Goal: Navigation & Orientation: Find specific page/section

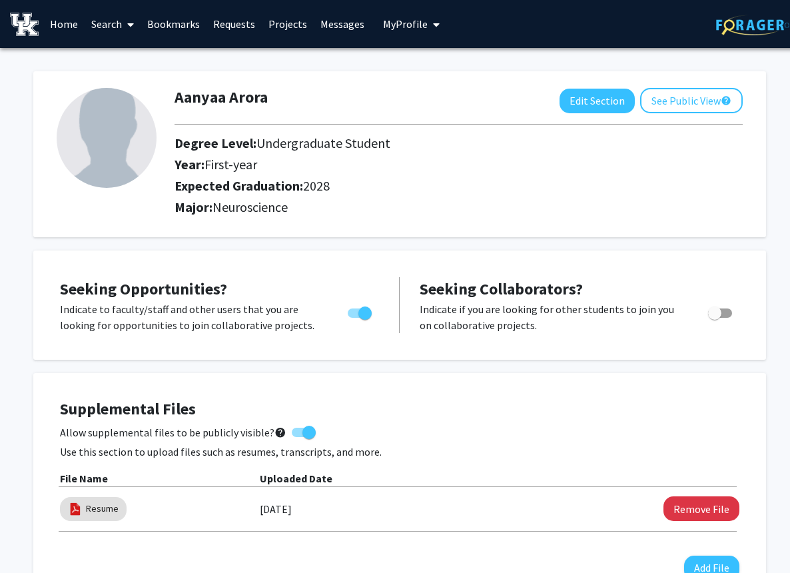
click at [111, 23] on link "Search" at bounding box center [113, 24] width 56 height 47
click at [323, 24] on link "Messages" at bounding box center [342, 24] width 57 height 47
click at [342, 27] on link "Messages" at bounding box center [342, 24] width 57 height 47
click at [402, 21] on span "My Profile" at bounding box center [405, 23] width 45 height 13
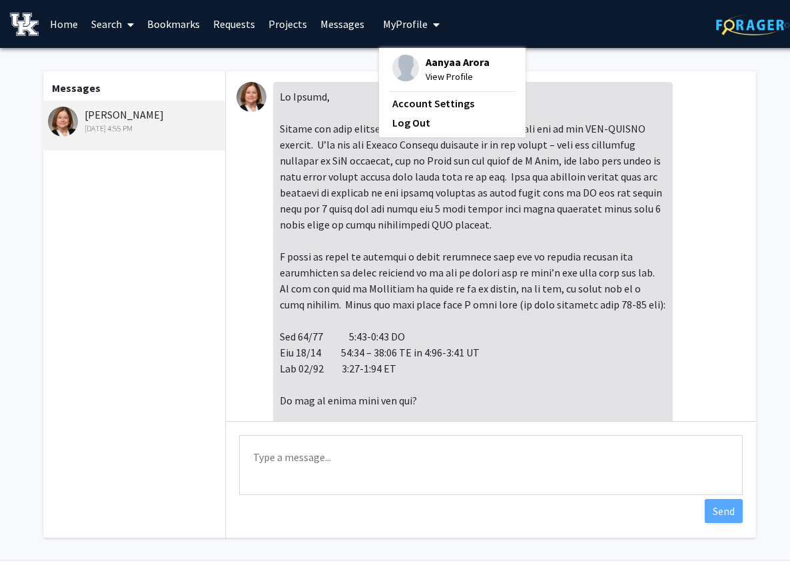
scroll to position [354, 0]
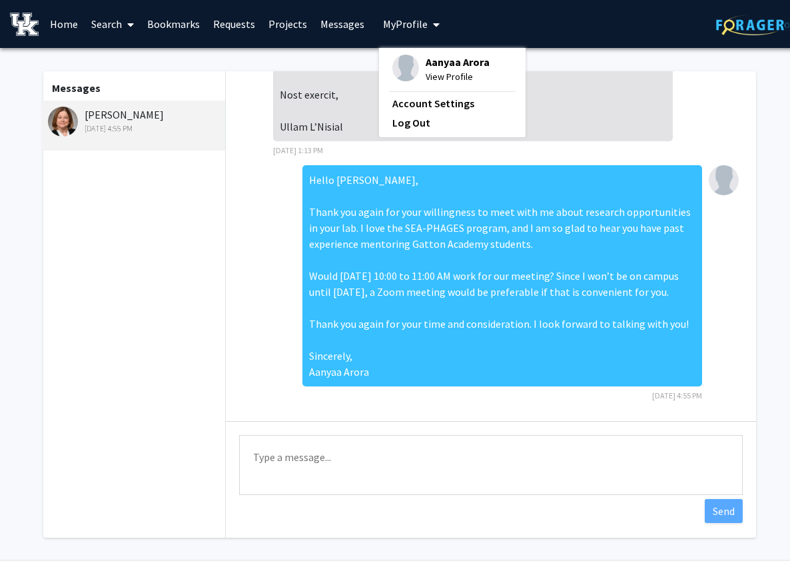
click at [295, 30] on link "Projects" at bounding box center [288, 24] width 52 height 47
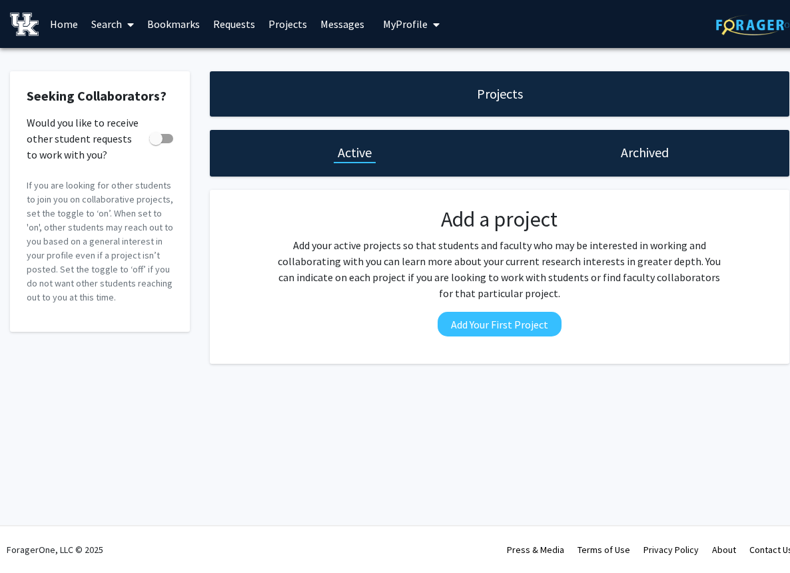
click at [246, 23] on link "Requests" at bounding box center [234, 24] width 55 height 47
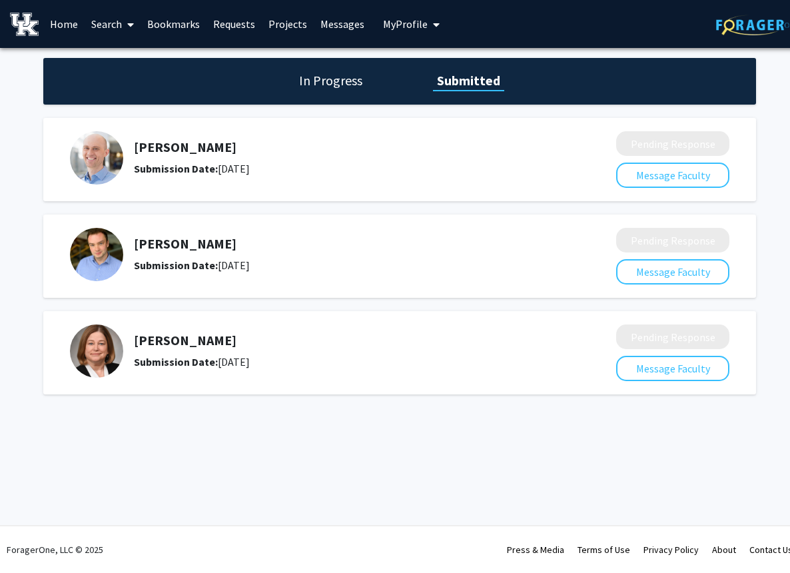
click at [201, 337] on h5 "Sarah D'Orazio" at bounding box center [340, 341] width 412 height 16
click at [189, 19] on link "Bookmarks" at bounding box center [174, 24] width 66 height 47
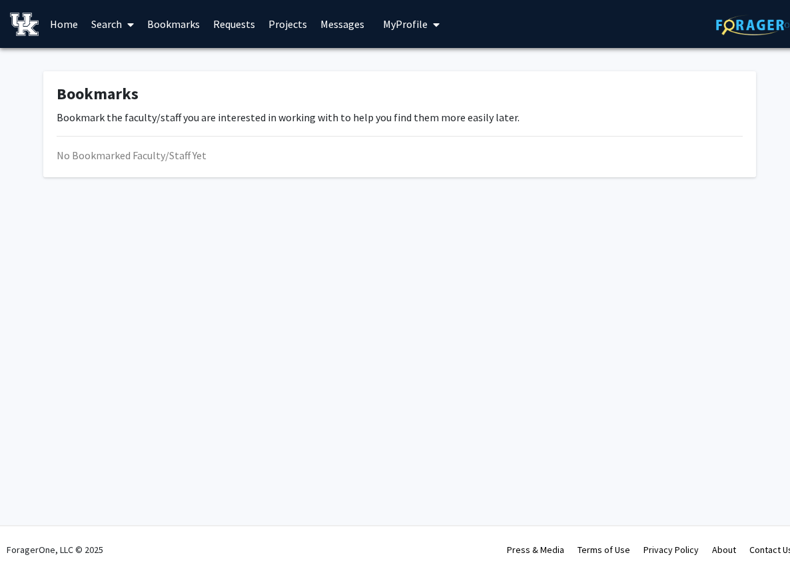
click at [247, 31] on link "Requests" at bounding box center [234, 24] width 55 height 47
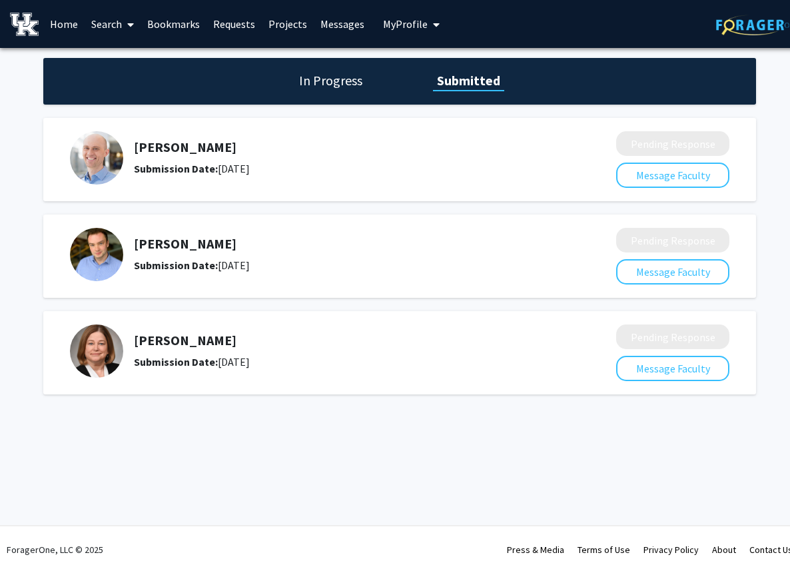
click at [331, 83] on h1 "In Progress" at bounding box center [330, 80] width 71 height 19
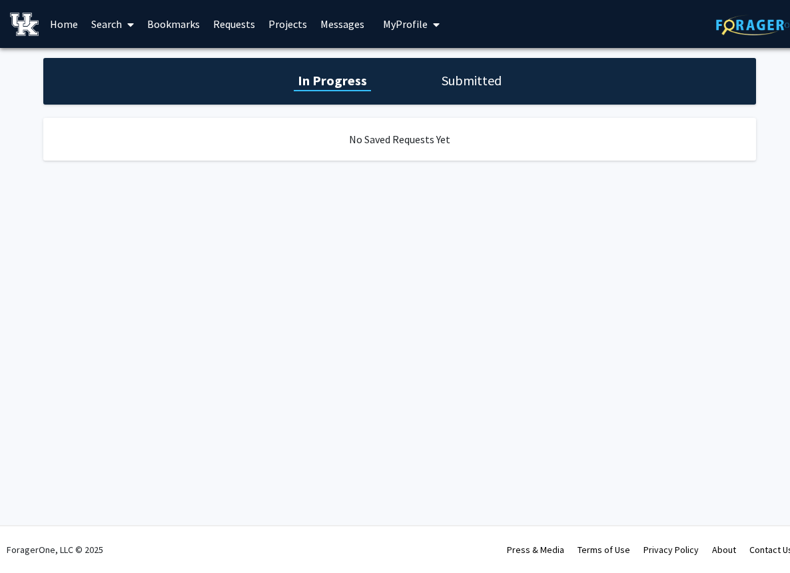
click at [451, 87] on h1 "Submitted" at bounding box center [472, 80] width 68 height 19
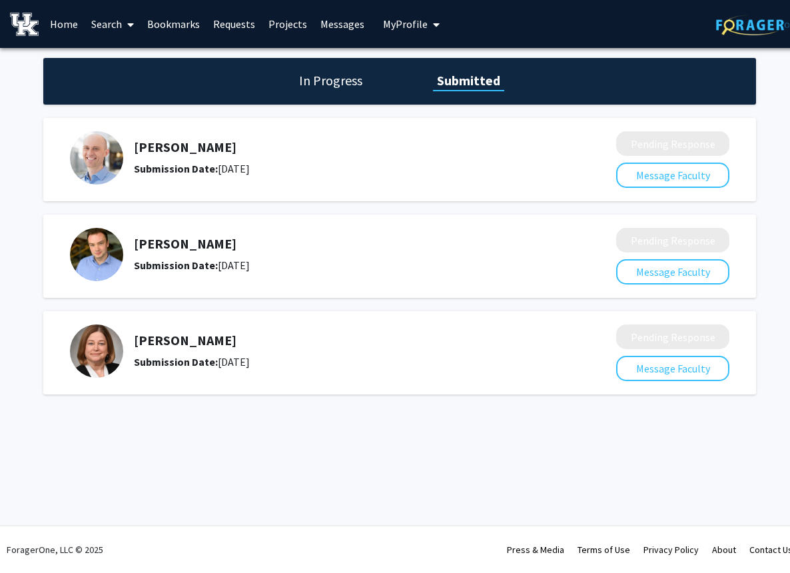
click at [192, 145] on h5 "[PERSON_NAME]" at bounding box center [340, 147] width 412 height 16
click at [120, 25] on link "Search" at bounding box center [113, 24] width 56 height 47
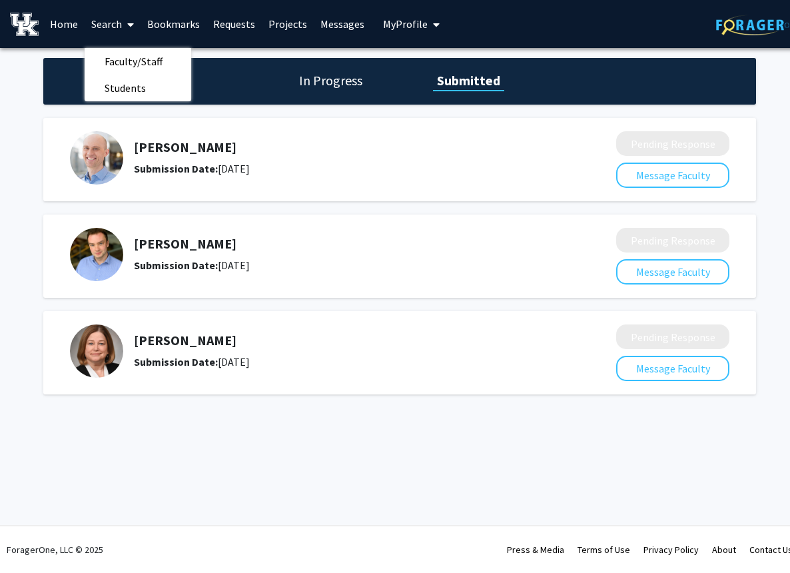
click at [61, 22] on link "Home" at bounding box center [63, 24] width 41 height 47
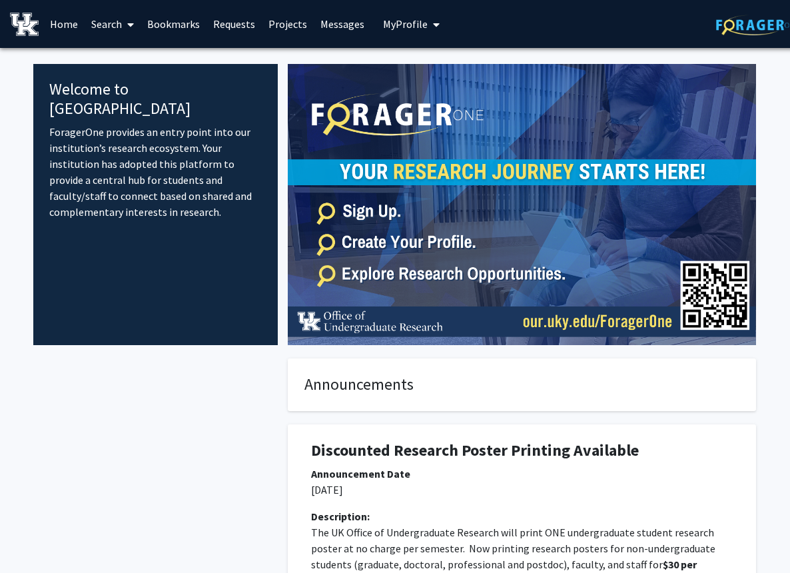
click at [442, 27] on div "Skip navigation Home Search Bookmarks Requests Projects Messages My Profile Aan…" at bounding box center [400, 24] width 800 height 48
click at [428, 26] on span "My profile dropdown to access profile and logout" at bounding box center [434, 24] width 12 height 47
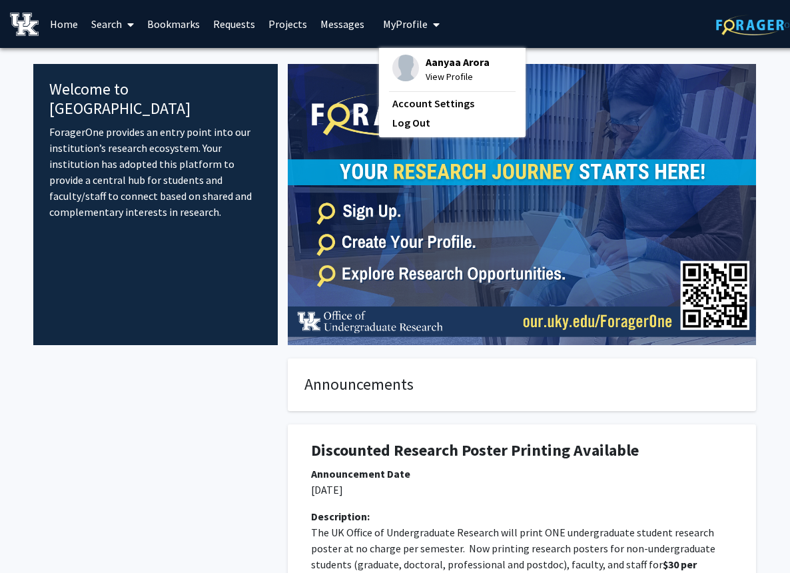
click at [428, 76] on span "View Profile" at bounding box center [458, 76] width 64 height 15
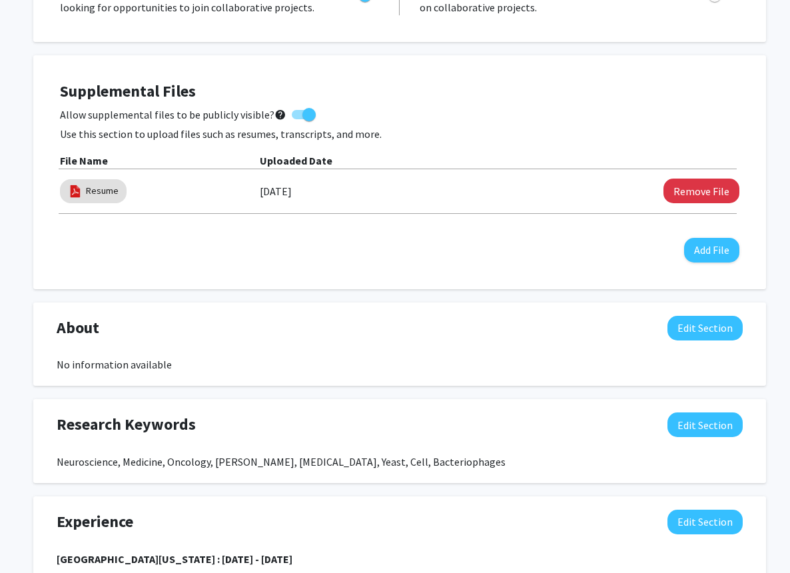
scroll to position [341, 1]
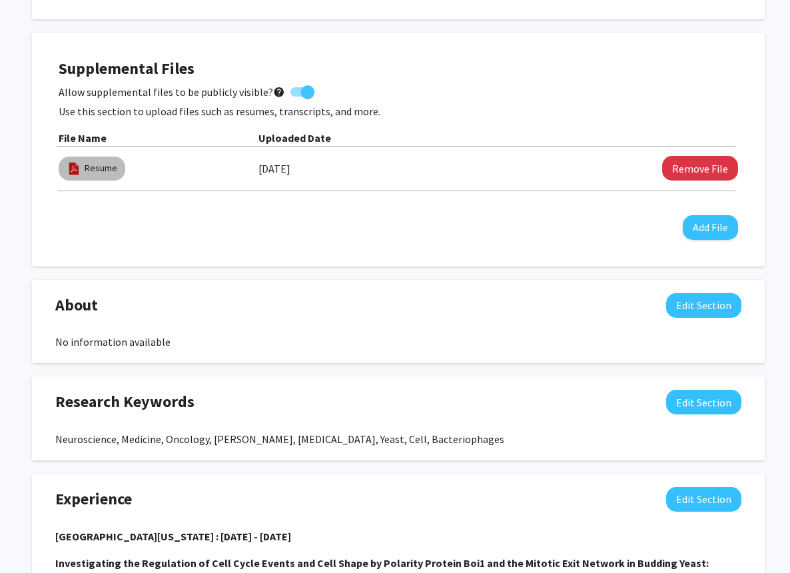
click at [98, 181] on mat-chip "Resume" at bounding box center [92, 169] width 67 height 24
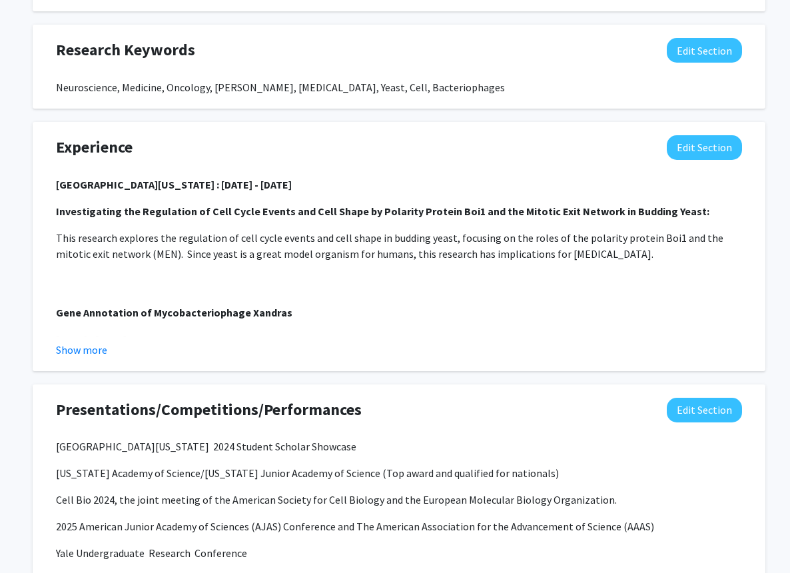
scroll to position [712, 1]
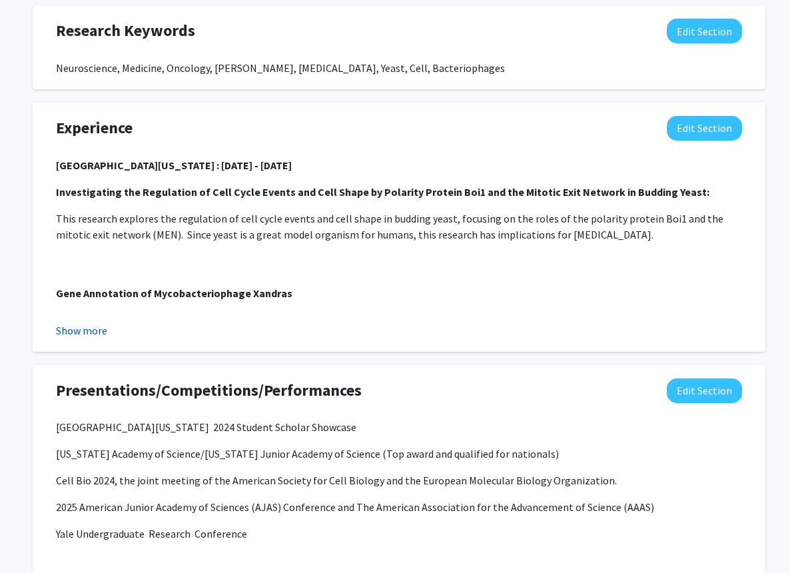
click at [104, 333] on button "Show more" at bounding box center [81, 331] width 51 height 16
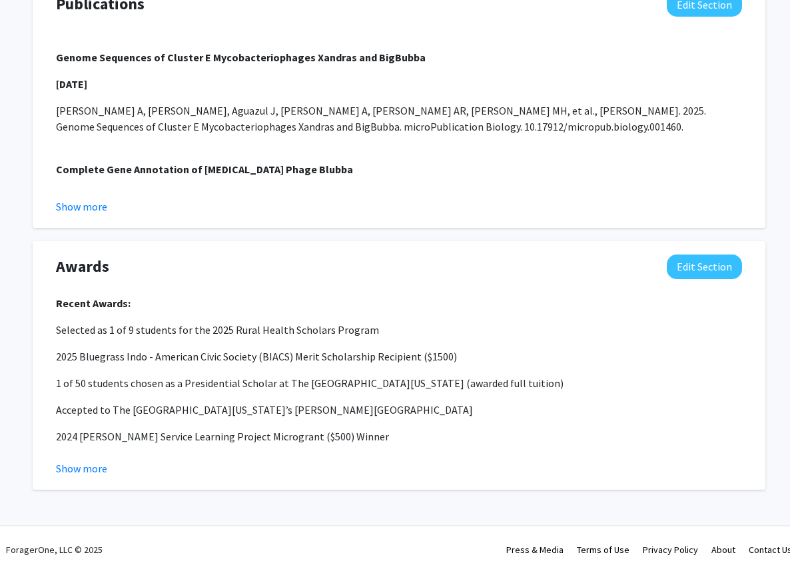
scroll to position [1842, 1]
click at [97, 207] on button "Show more" at bounding box center [81, 207] width 51 height 16
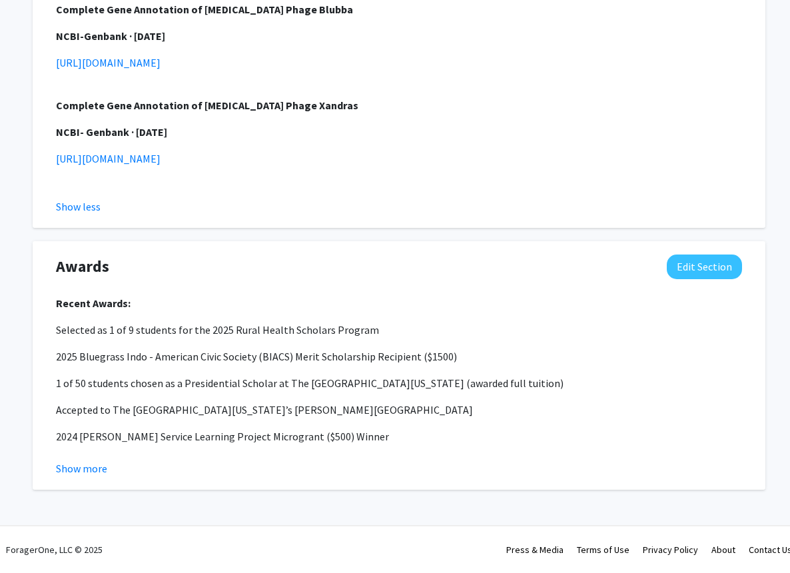
scroll to position [2002, 1]
click at [79, 456] on fg-read-more "Recent Awards: Selected as 1 of 9 students for the 2025 Rural Health Scholars P…" at bounding box center [399, 385] width 686 height 181
click at [85, 462] on button "Show more" at bounding box center [81, 468] width 51 height 16
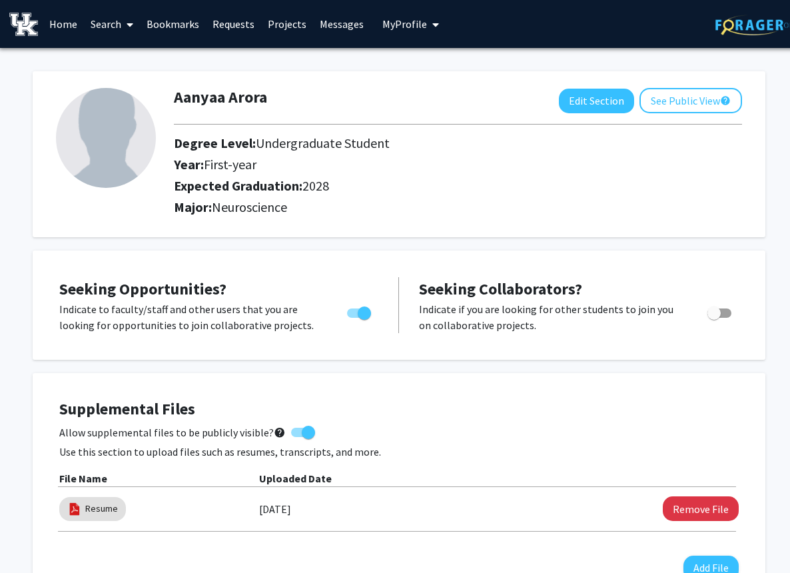
scroll to position [0, 1]
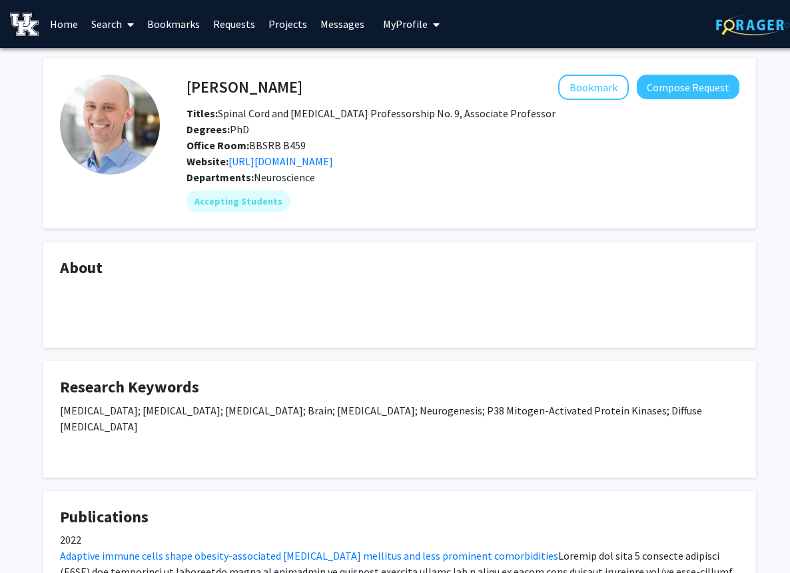
scroll to position [54, 0]
